Goal: Transaction & Acquisition: Purchase product/service

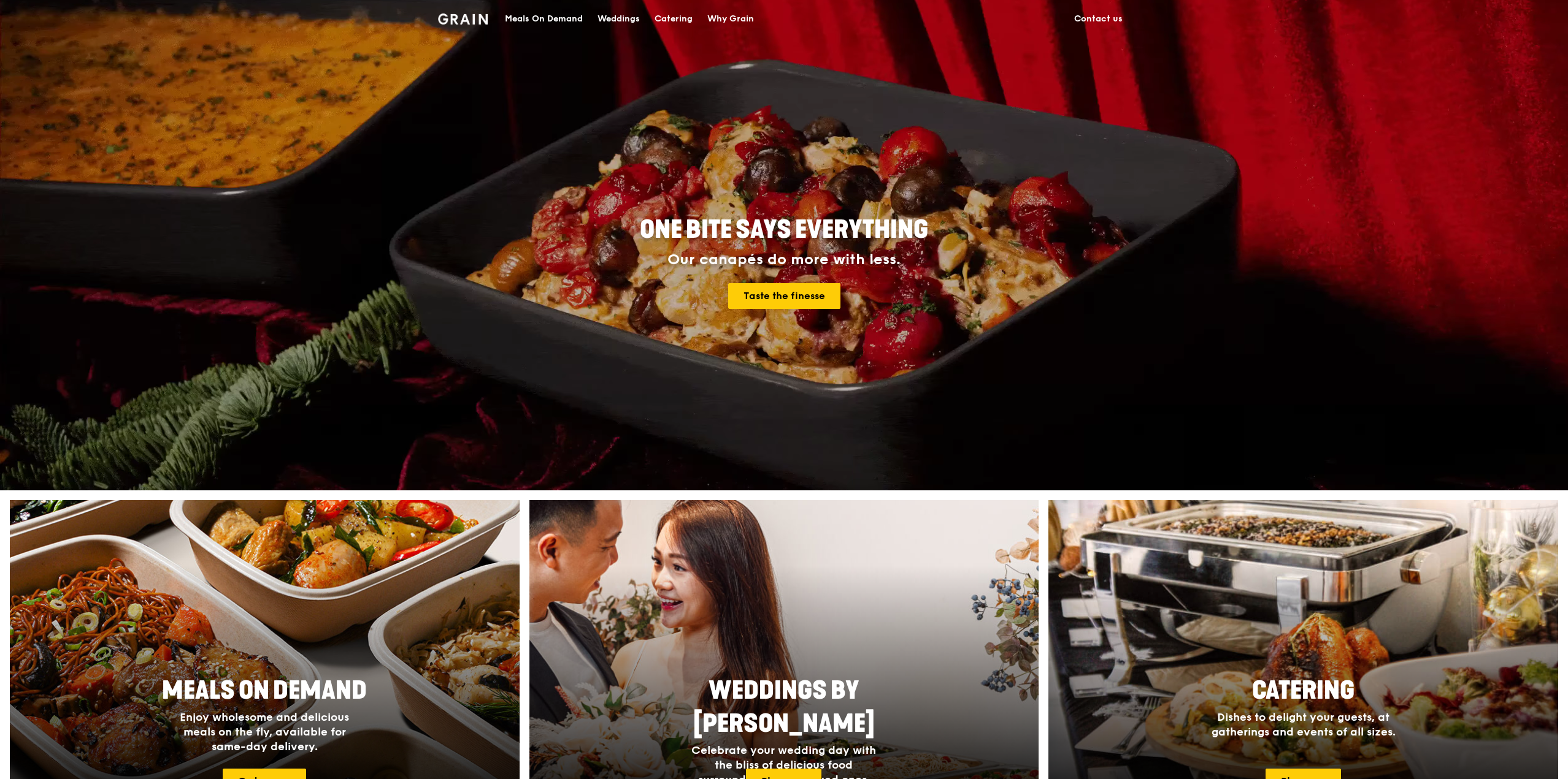
click at [1092, 14] on link "Contact us" at bounding box center [1099, 19] width 63 height 37
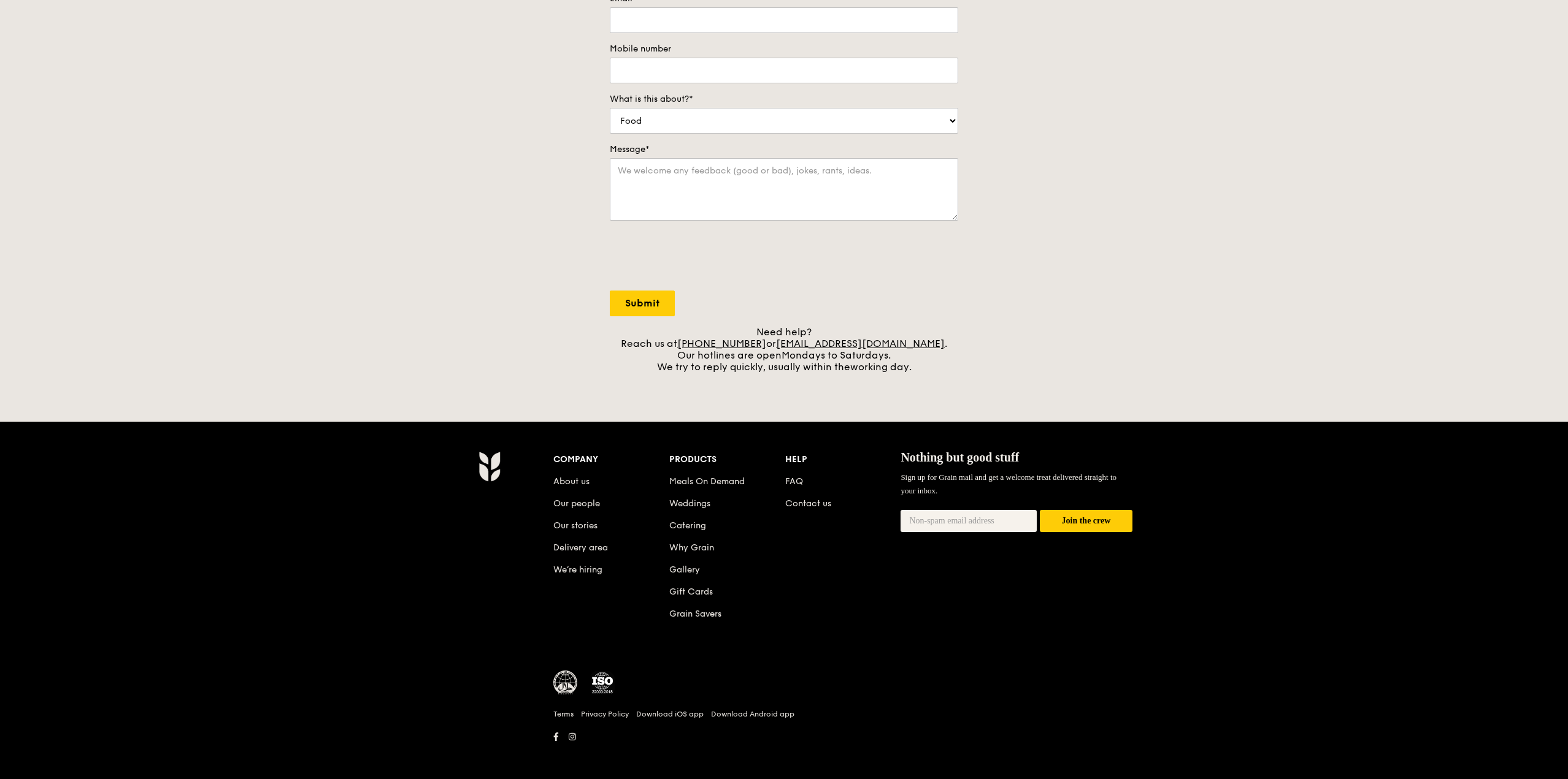
scroll to position [231, 0]
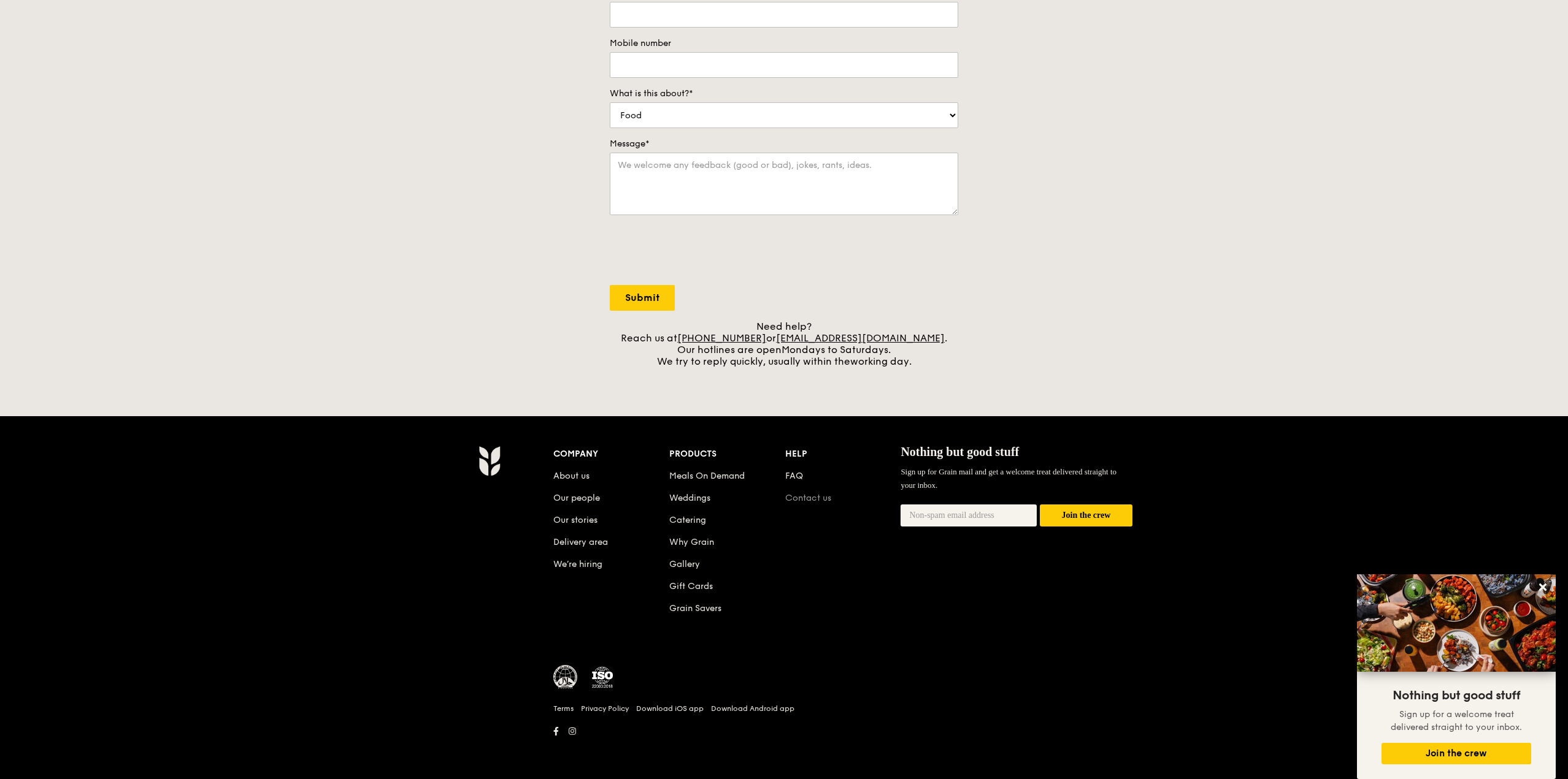
click at [803, 498] on link "Contact us" at bounding box center [808, 498] width 46 height 11
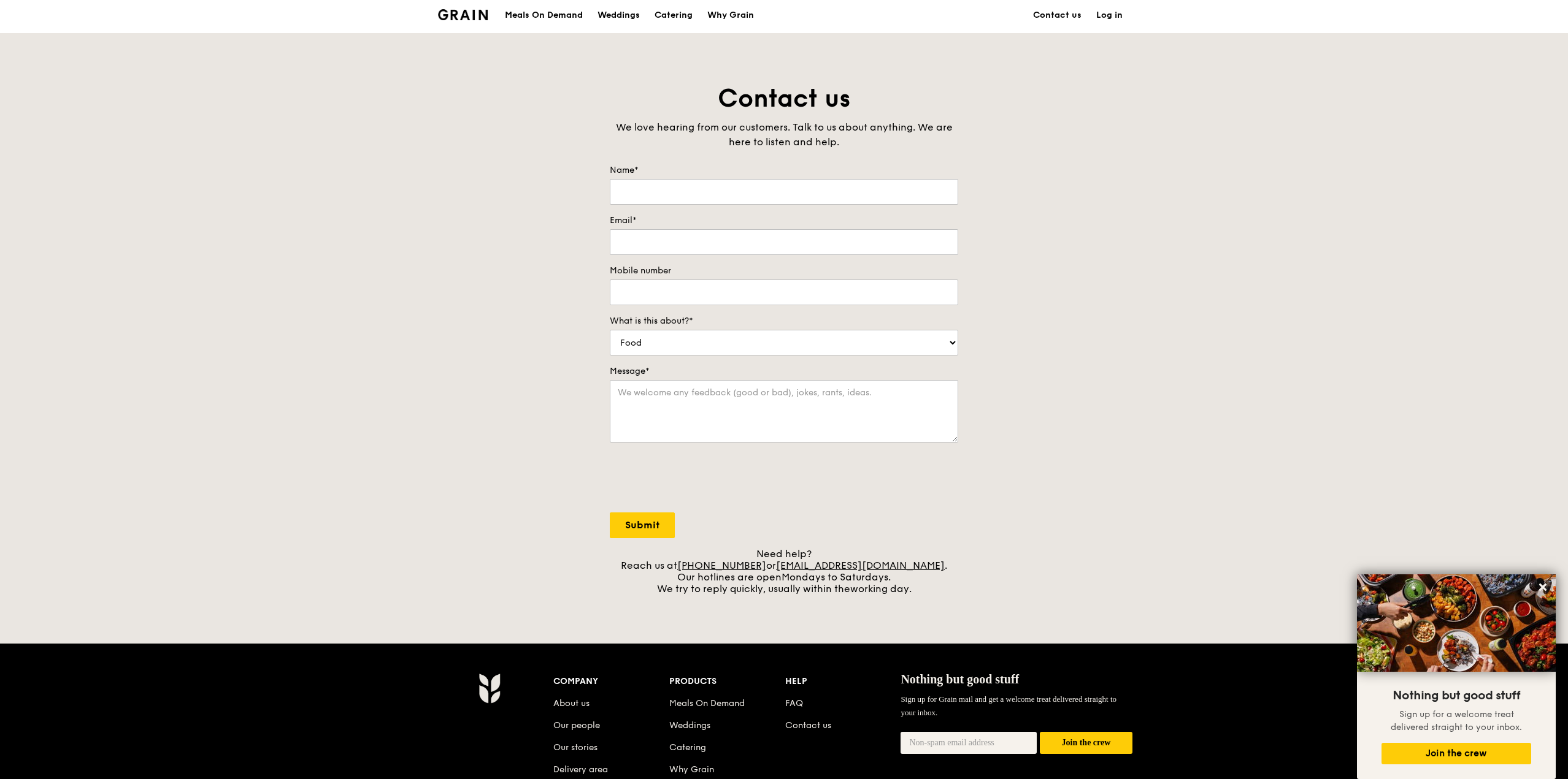
scroll to position [0, 0]
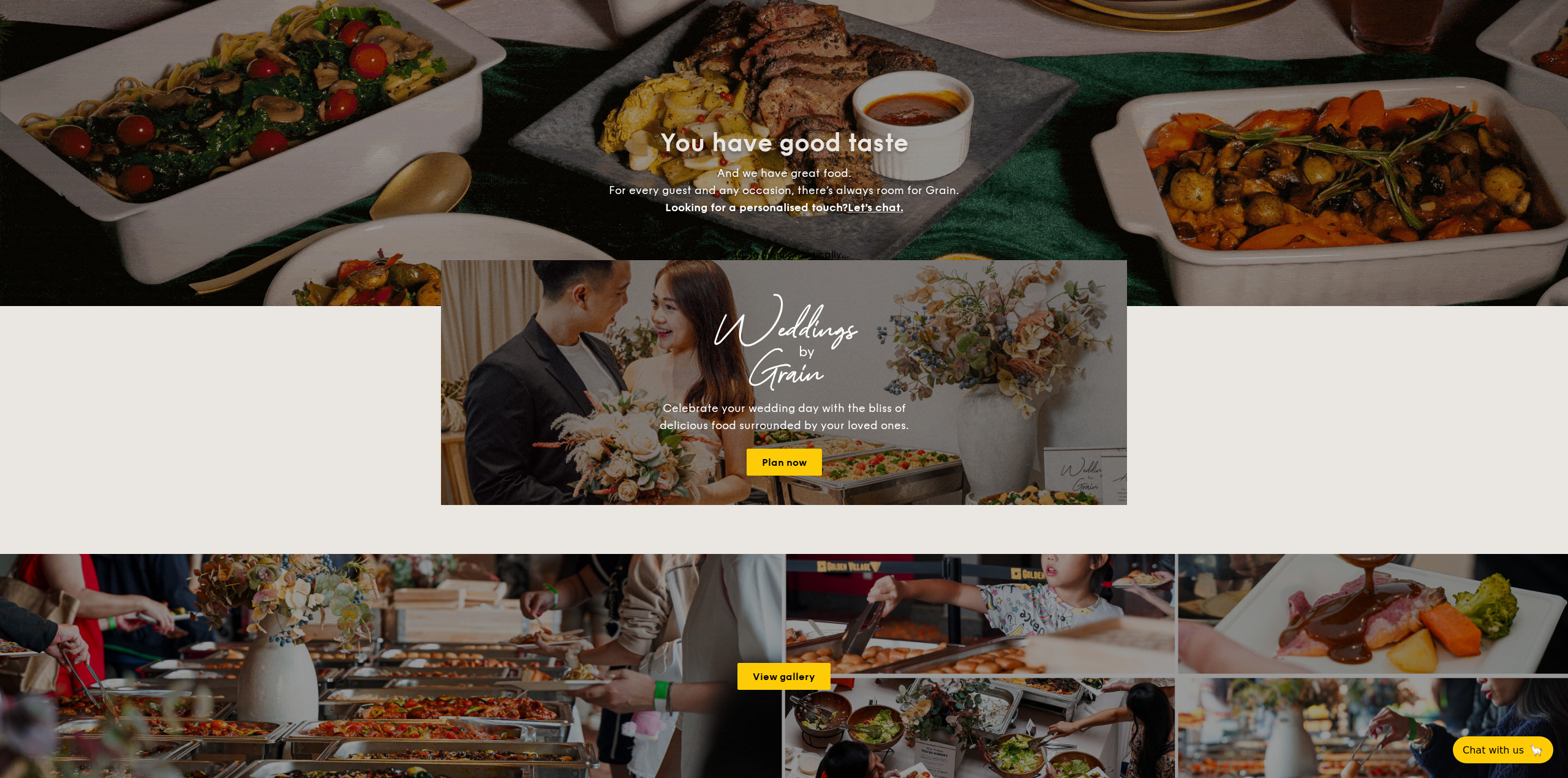
select select
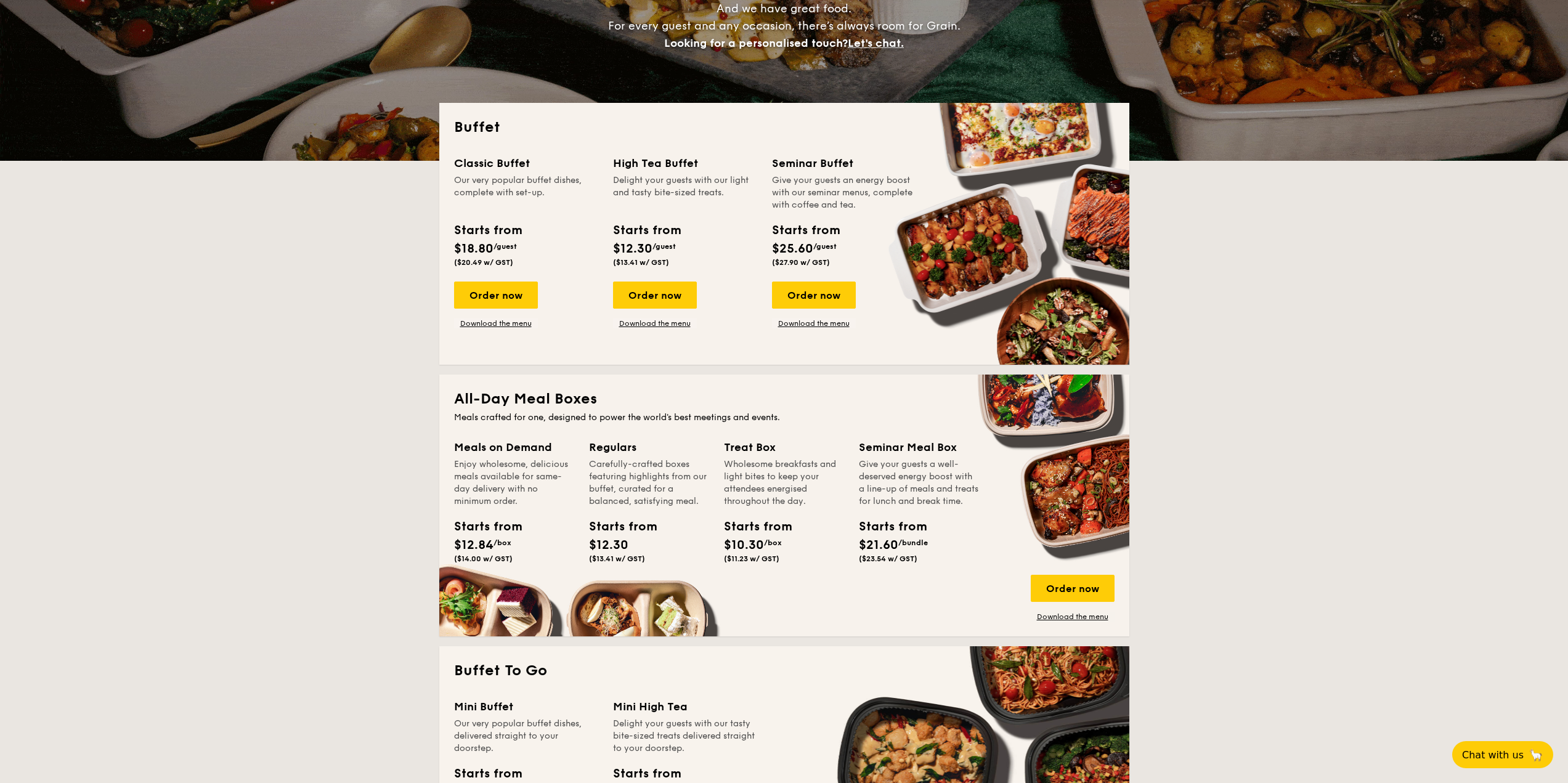
scroll to position [185, 0]
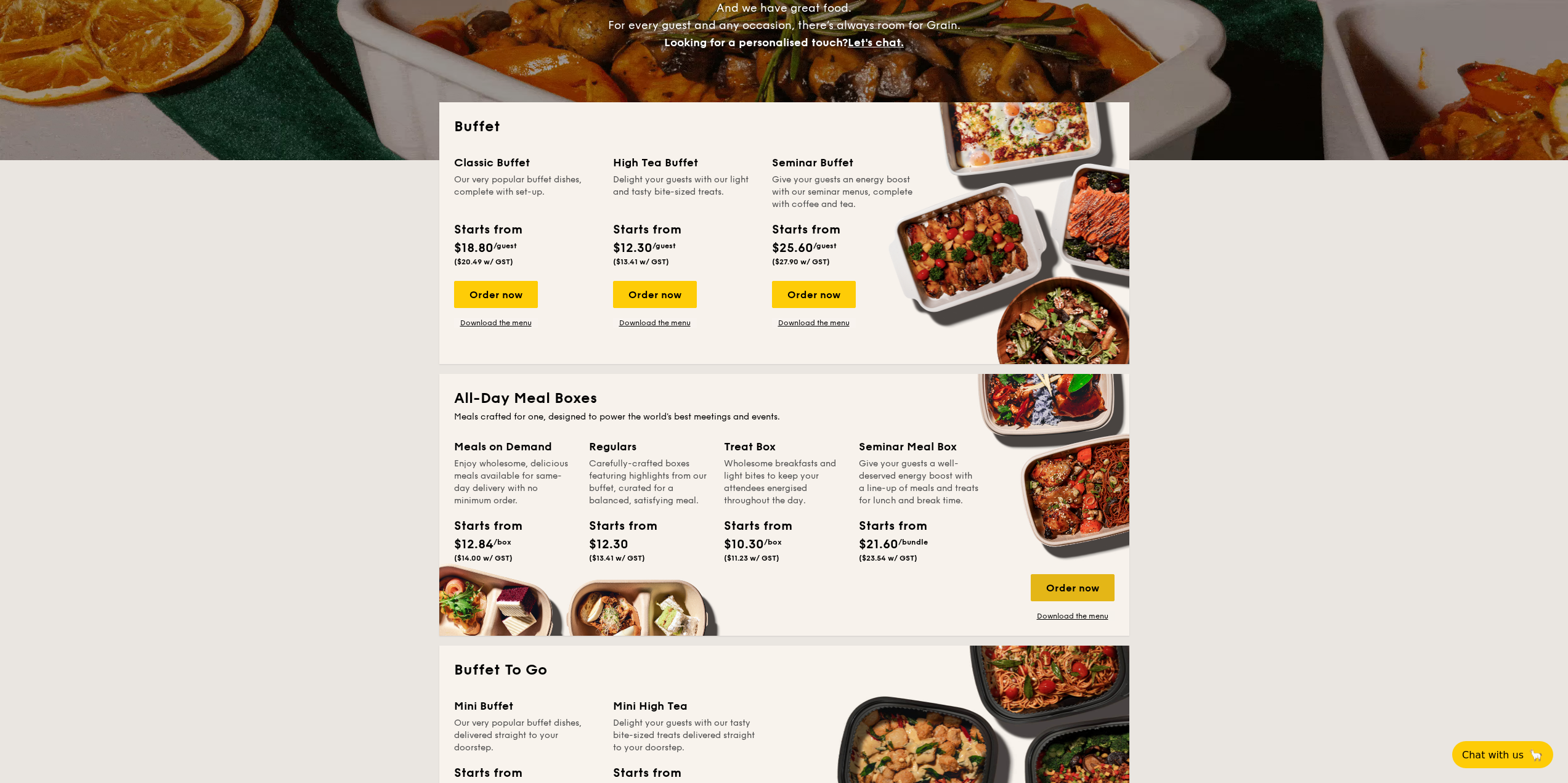
click at [1101, 591] on div "Order now" at bounding box center [1073, 588] width 84 height 27
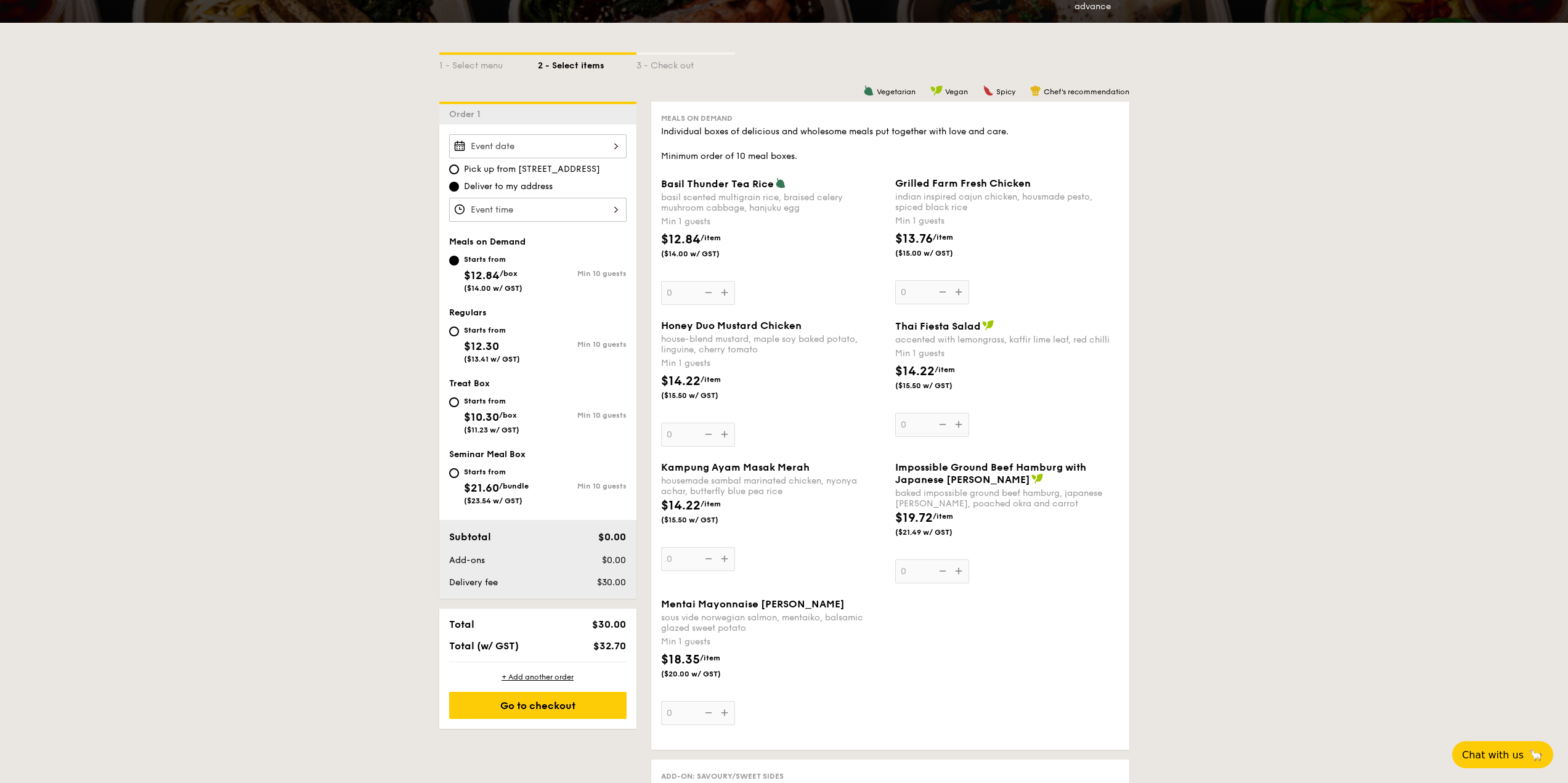
scroll to position [247, 0]
click at [450, 400] on input "Starts from $10.30 /box ($11.23 w/ GST) Min 10 guests" at bounding box center [454, 402] width 10 height 10
radio input "true"
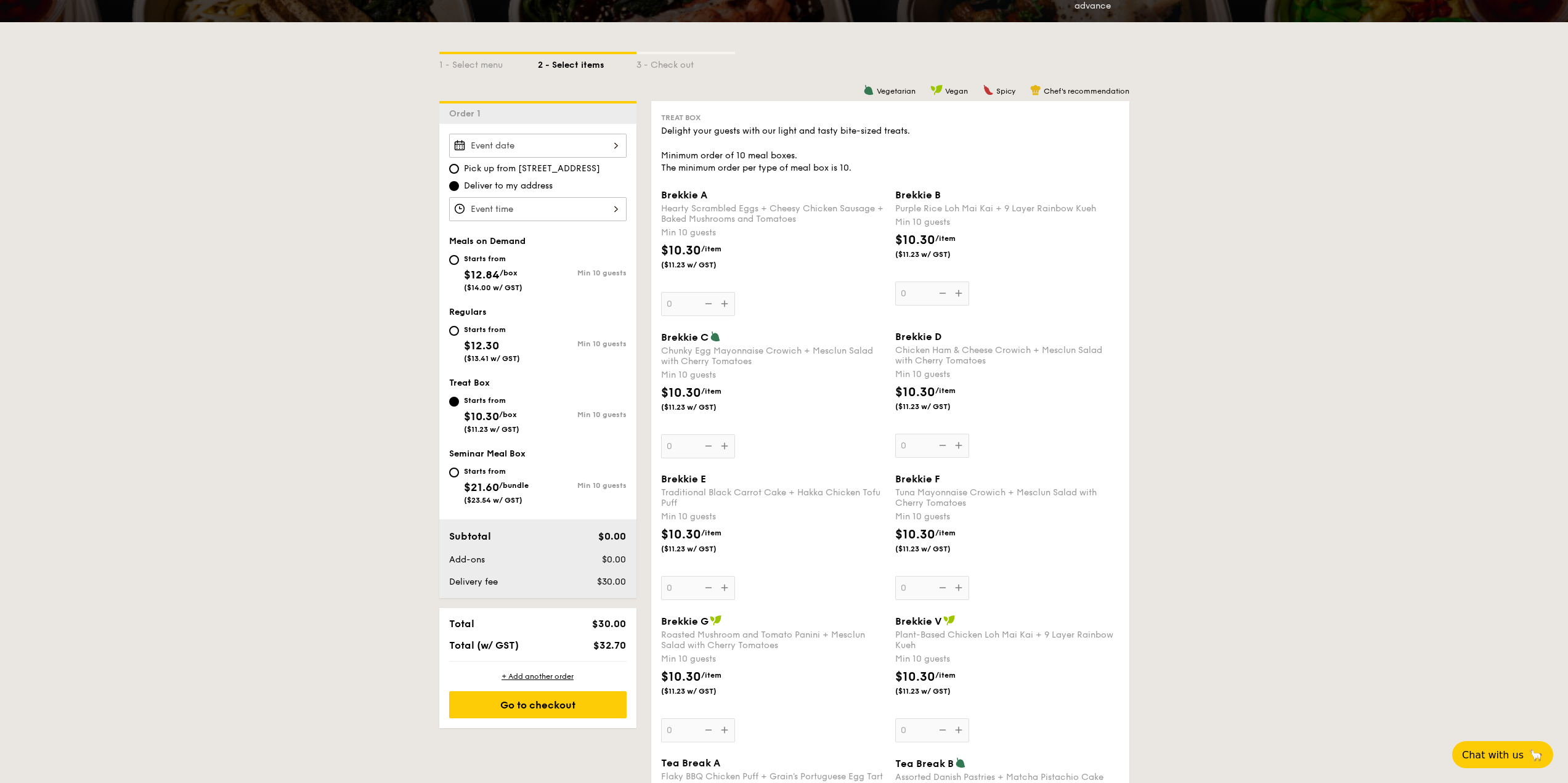
click at [462, 333] on div "Starts from $12.30 ($13.41 w/ GST)" at bounding box center [493, 342] width 88 height 41
click at [459, 333] on input "Starts from $12.30 ($13.41 w/ GST) Min 10 guests" at bounding box center [454, 330] width 10 height 10
radio input "true"
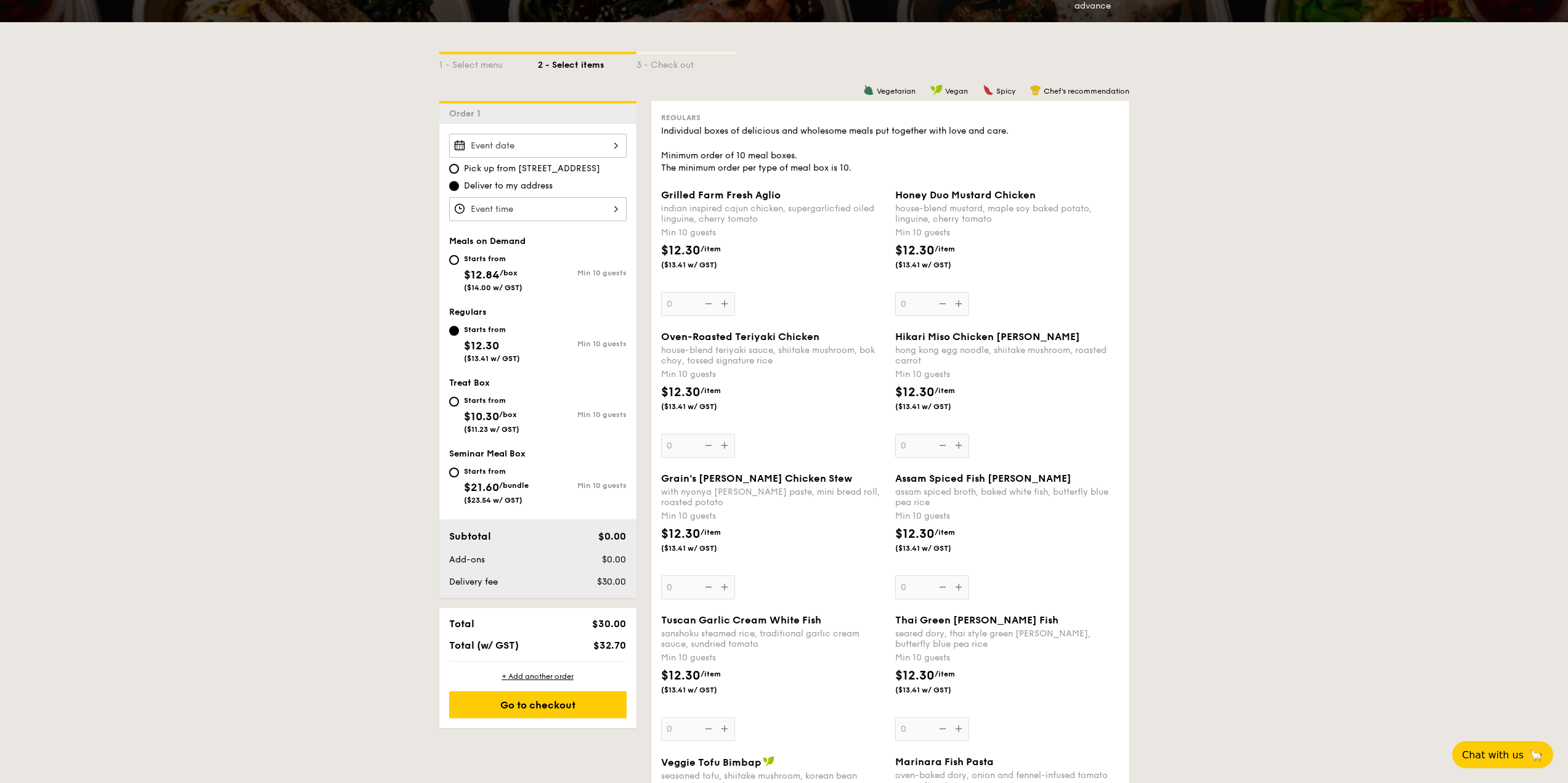
click at [457, 269] on div "Starts from $12.84 /box ($14.00 w/ GST)" at bounding box center [493, 271] width 88 height 41
click at [457, 265] on input "Starts from $12.84 /box ($14.00 w/ GST) Min 10 guests" at bounding box center [454, 259] width 10 height 10
radio input "true"
